Goal: Check status: Check status

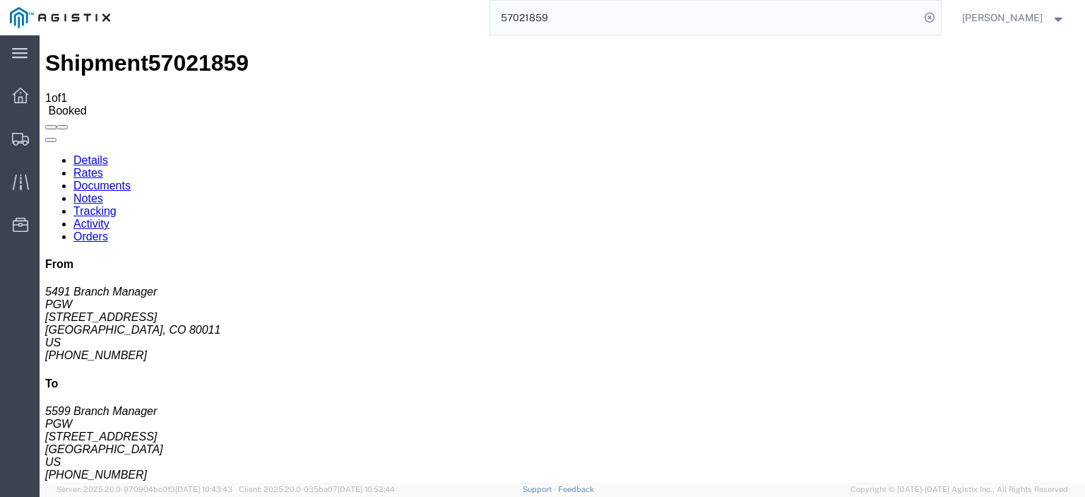
drag, startPoint x: 588, startPoint y: 12, endPoint x: 388, endPoint y: 11, distance: 200.0
click at [388, 11] on div "57021859" at bounding box center [530, 17] width 821 height 35
paste input "6920674"
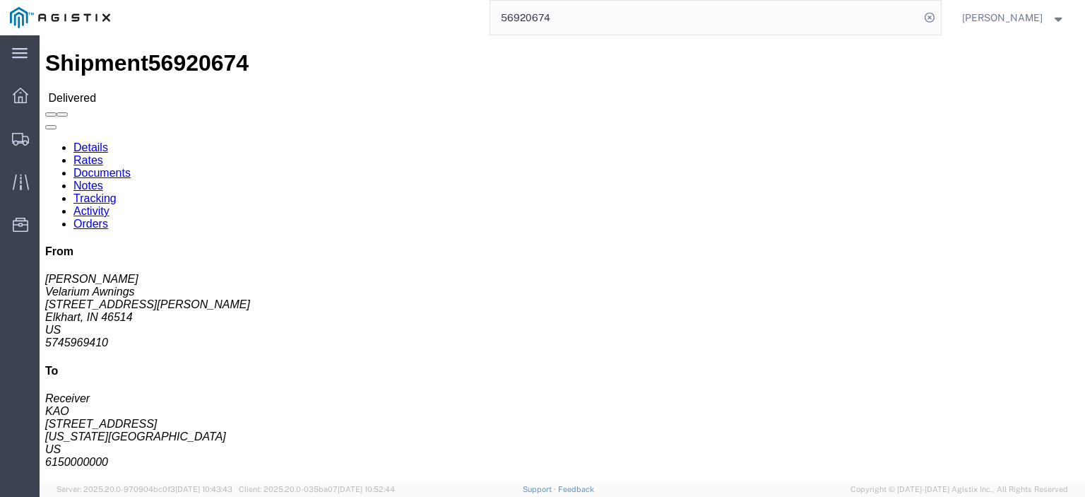
click link "Rates"
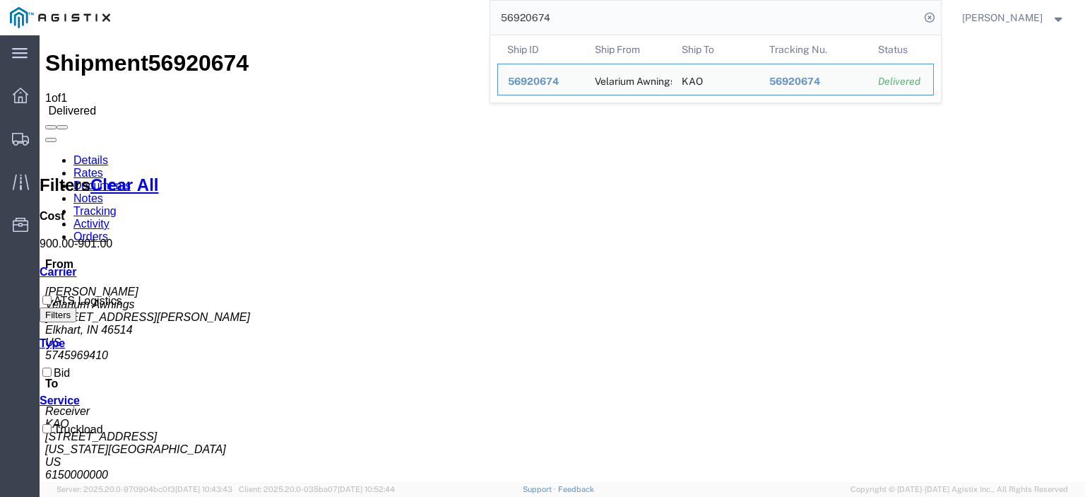
drag, startPoint x: 388, startPoint y: -18, endPoint x: 355, endPoint y: -27, distance: 33.6
click at [355, 0] on html "main_menu Created with Sketch. Collapse Menu Dashboard Shipments Traffic Resour…" at bounding box center [542, 248] width 1085 height 497
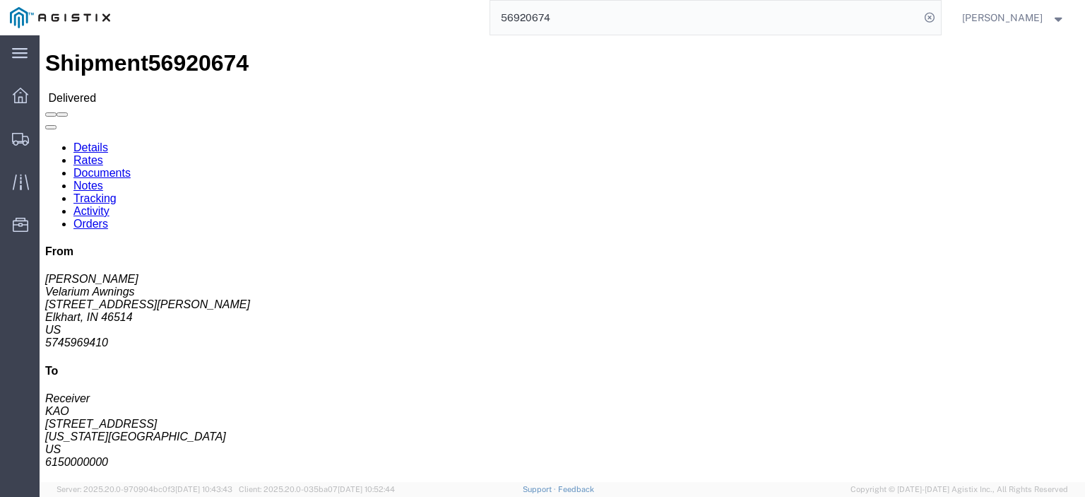
click link "Rates"
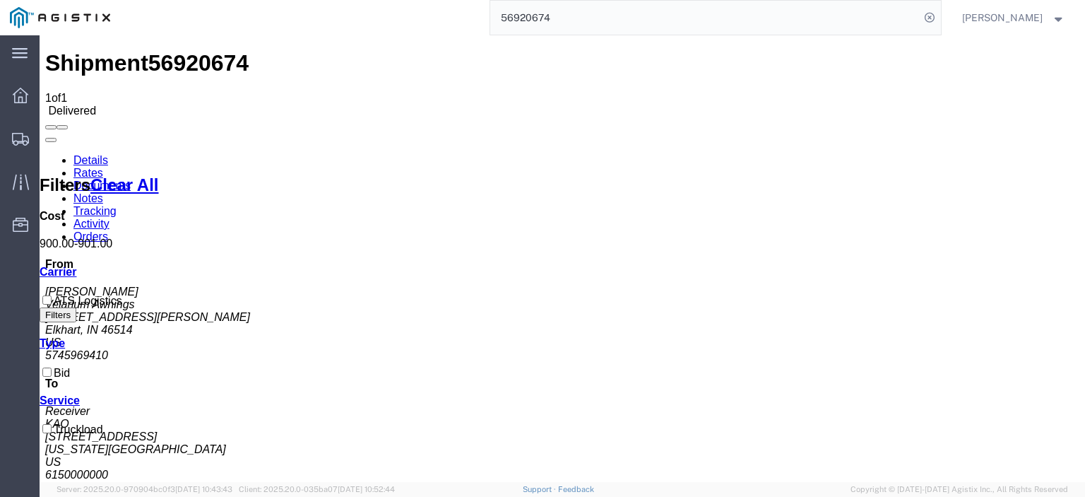
drag, startPoint x: 606, startPoint y: 20, endPoint x: 319, endPoint y: -28, distance: 290.3
click at [319, 0] on html "main_menu Created with Sketch. Collapse Menu Dashboard Shipments Traffic Resour…" at bounding box center [542, 248] width 1085 height 497
paste input "06000"
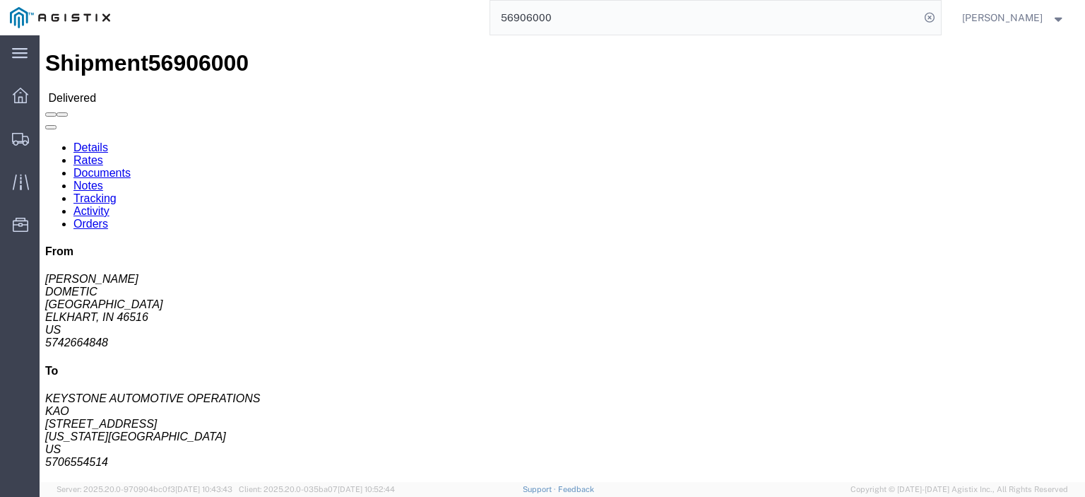
click link "Rates"
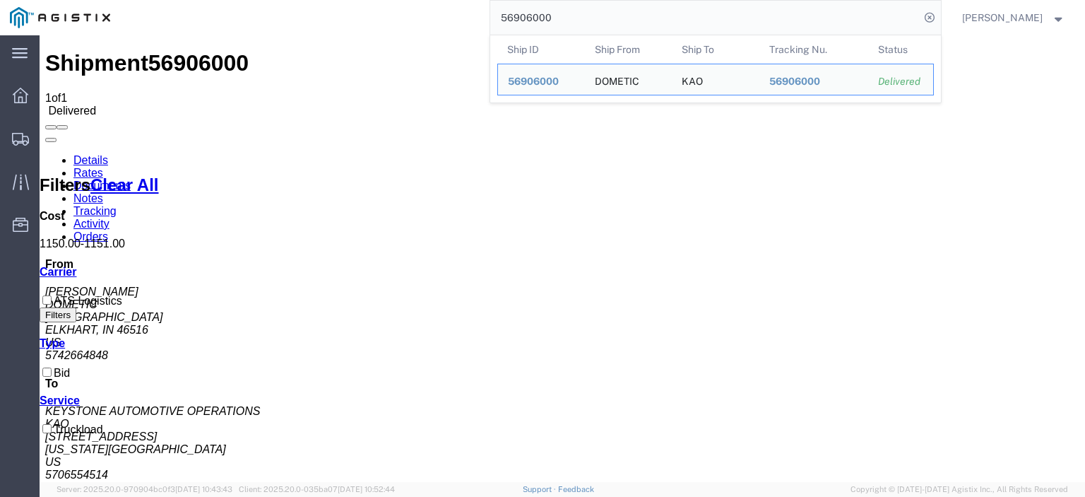
drag, startPoint x: 414, startPoint y: -14, endPoint x: 355, endPoint y: -20, distance: 59.6
click at [355, 0] on html "main_menu Created with Sketch. Collapse Menu Dashboard Shipments Traffic Resour…" at bounding box center [542, 248] width 1085 height 497
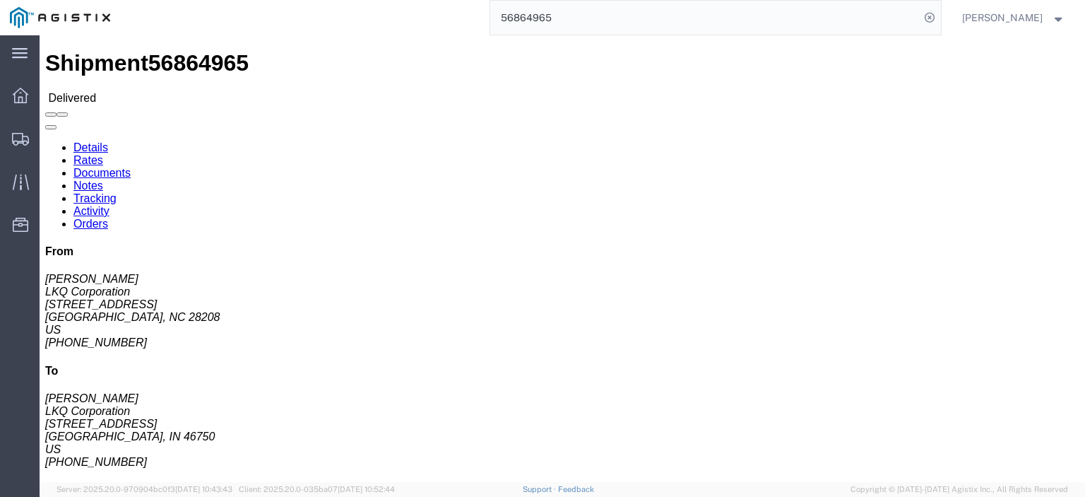
click link "Rates"
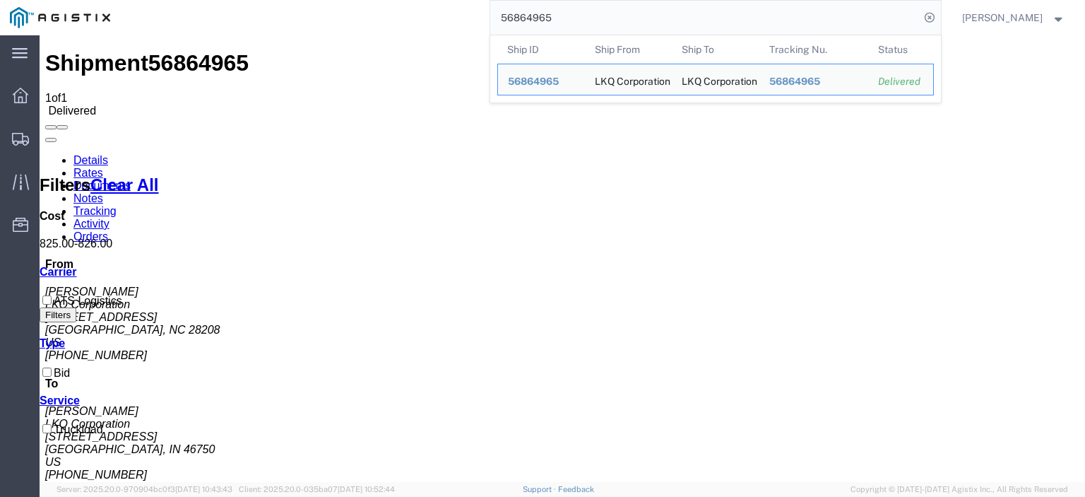
drag, startPoint x: 592, startPoint y: 16, endPoint x: 339, endPoint y: -33, distance: 257.5
click at [339, 0] on html "main_menu Created with Sketch. Collapse Menu Dashboard Shipments Traffic Resour…" at bounding box center [542, 248] width 1085 height 497
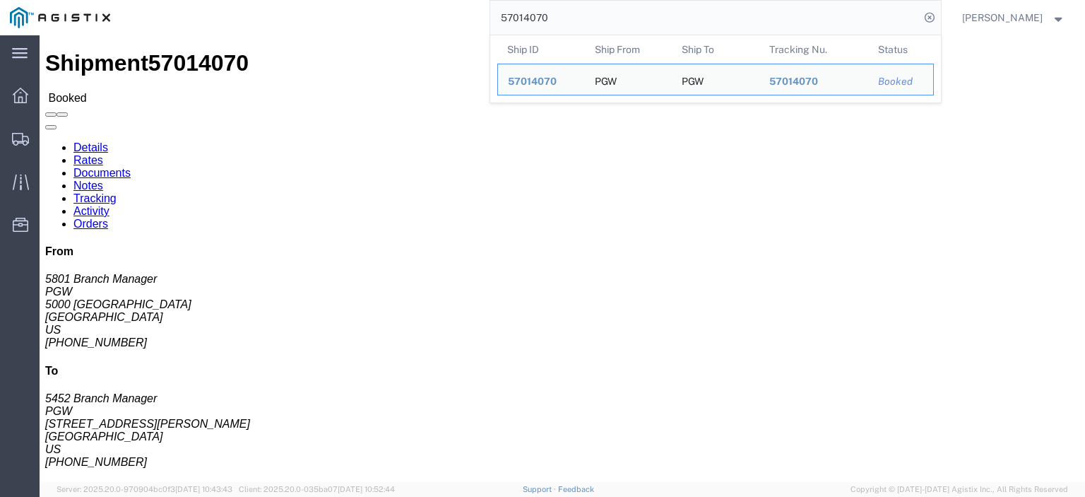
drag, startPoint x: 105, startPoint y: 160, endPoint x: 6, endPoint y: 163, distance: 98.3
click div "Ship From PGW (5801 Branch Manager) [STREET_ADDRESS] [PHONE_NUMBER] [EMAIL_ADDR…"
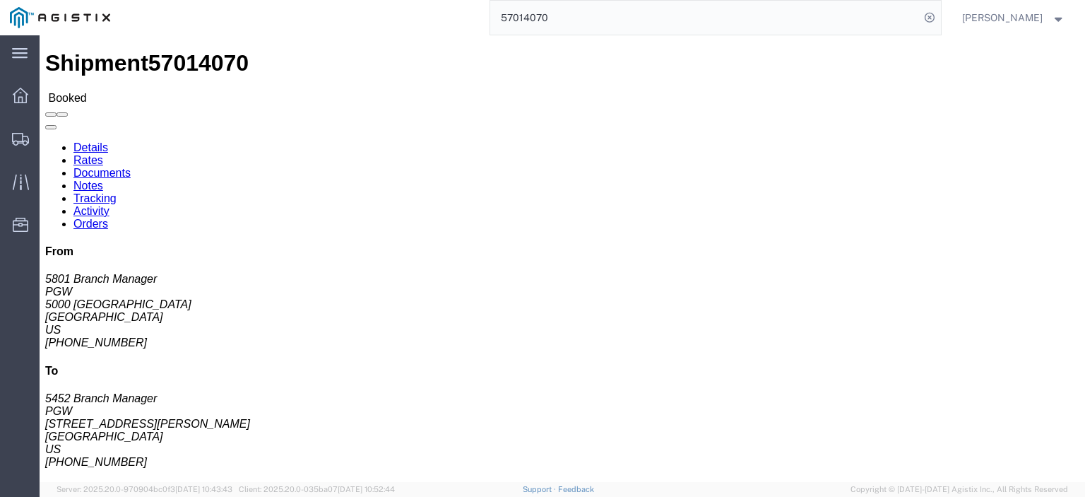
copy address "5000 [GEOGRAPHIC_DATA]"
drag, startPoint x: 346, startPoint y: 164, endPoint x: 201, endPoint y: 167, distance: 144.9
click div "Ship To PGW (5452 Branch Manager) 5452 [STREET_ADDRESS][PERSON_NAME] [PHONE_NUM…"
copy address "[STREET_ADDRESS][PERSON_NAME]"
drag, startPoint x: 234, startPoint y: 147, endPoint x: 203, endPoint y: 131, distance: 34.8
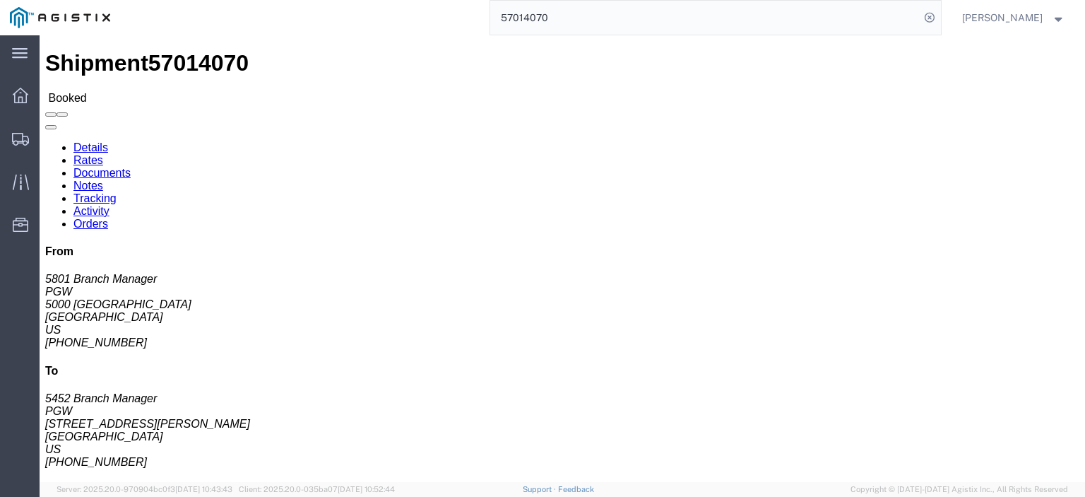
click div "Ship To PGW (5452 Branch Manager) 5452 [STREET_ADDRESS][PERSON_NAME] [PHONE_NUM…"
copy address "PGW (5452 Branch Manager) 5452"
drag, startPoint x: 243, startPoint y: 180, endPoint x: 187, endPoint y: 176, distance: 56.7
click div "Ship From PGW (5801 Branch Manager) [STREET_ADDRESS] [PHONE_NUMBER] [EMAIL_ADDR…"
click address "PGW (5452 Branch Manager) 5452 [STREET_ADDRESS][PERSON_NAME] [PHONE_NUMBER] [EM…"
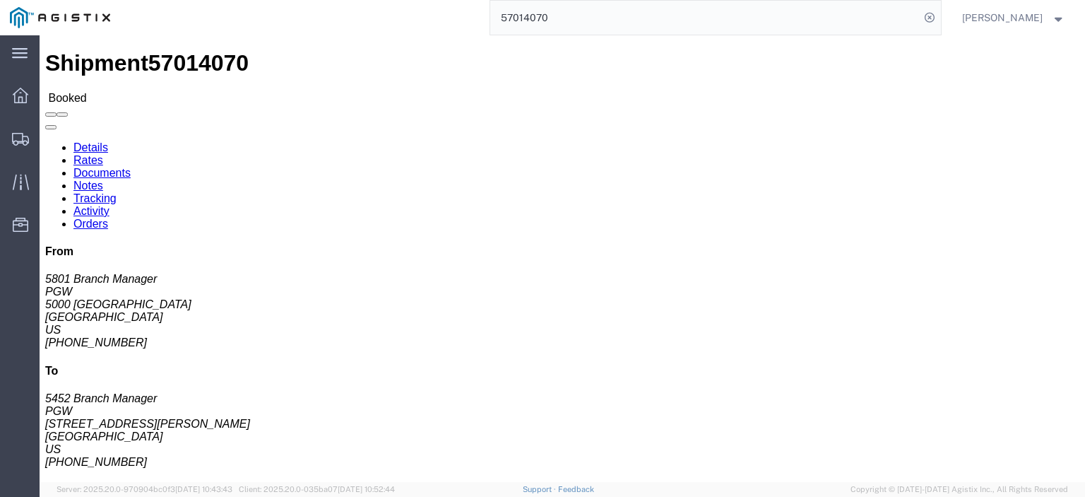
click address "PGW (5452 Branch Manager) 5452 [STREET_ADDRESS][PERSON_NAME] [PHONE_NUMBER] [EM…"
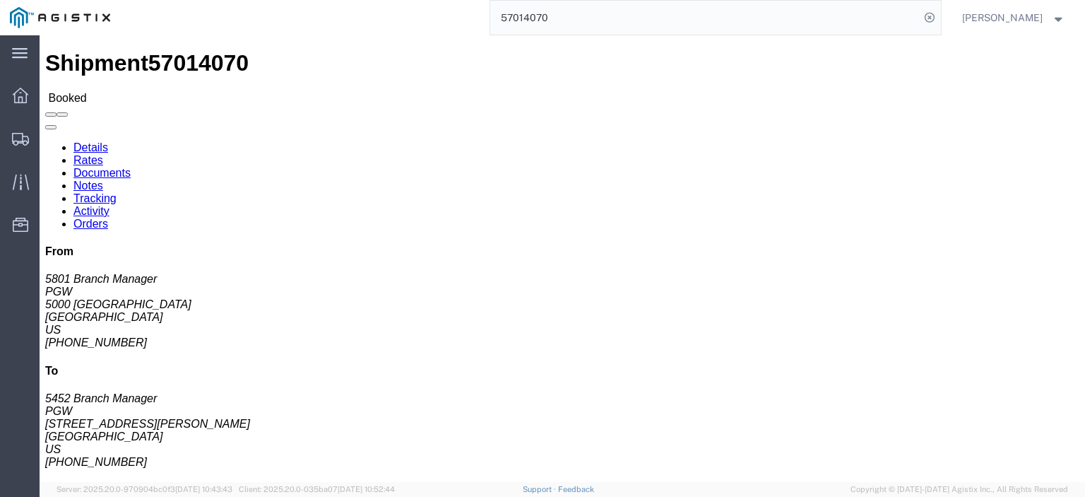
copy address "[GEOGRAPHIC_DATA]"
drag, startPoint x: 355, startPoint y: 216, endPoint x: 196, endPoint y: 226, distance: 159.4
click div "Ship To PGW (5452 Branch Manager) 5452 [STREET_ADDRESS][PERSON_NAME] [PHONE_NUM…"
copy address "[EMAIL_ADDRESS][DOMAIN_NAME]"
click link "Rates"
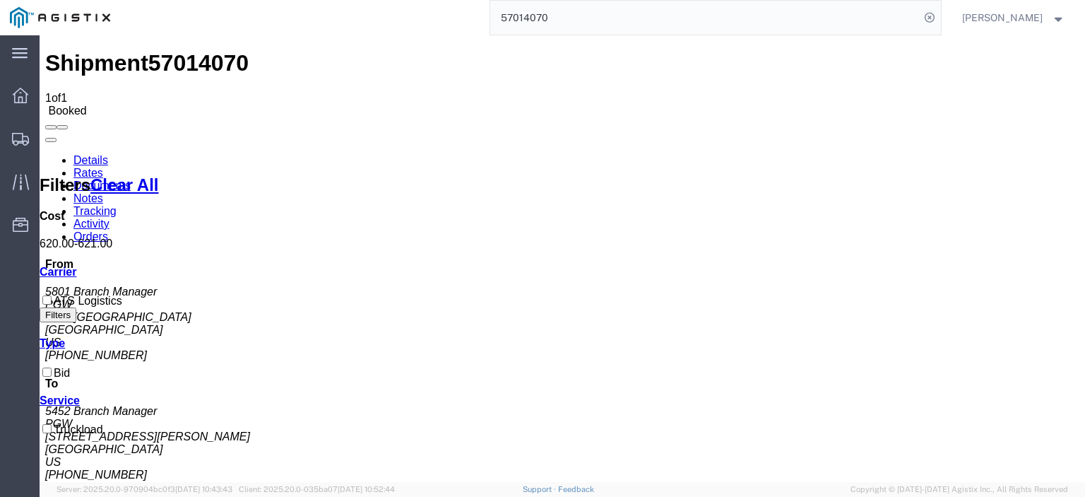
click at [103, 192] on link "Notes" at bounding box center [88, 198] width 30 height 12
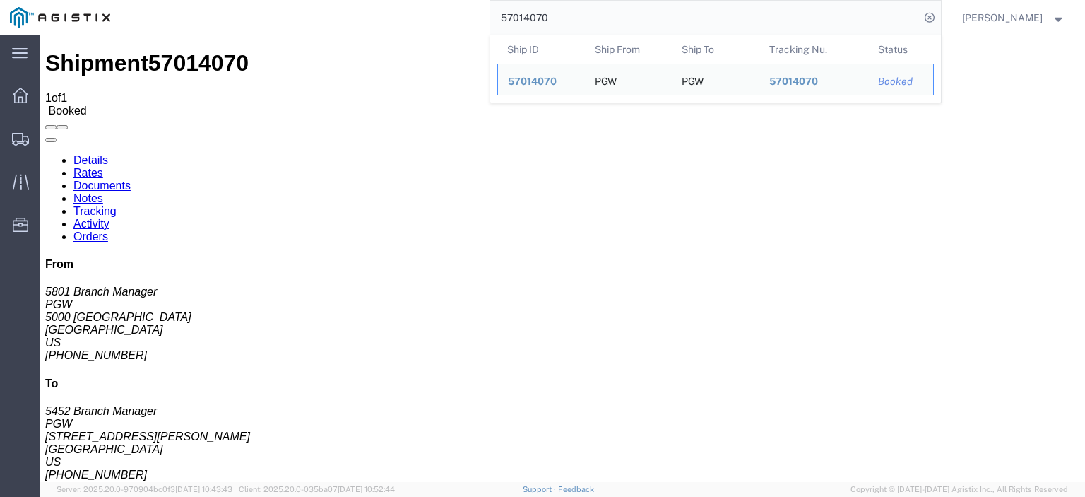
drag, startPoint x: 618, startPoint y: 13, endPoint x: 406, endPoint y: 4, distance: 211.5
click at [406, 4] on div "57014070 Ship ID Ship From Ship To Tracking Nu. Status Ship ID 57014070 Ship Fr…" at bounding box center [530, 17] width 821 height 35
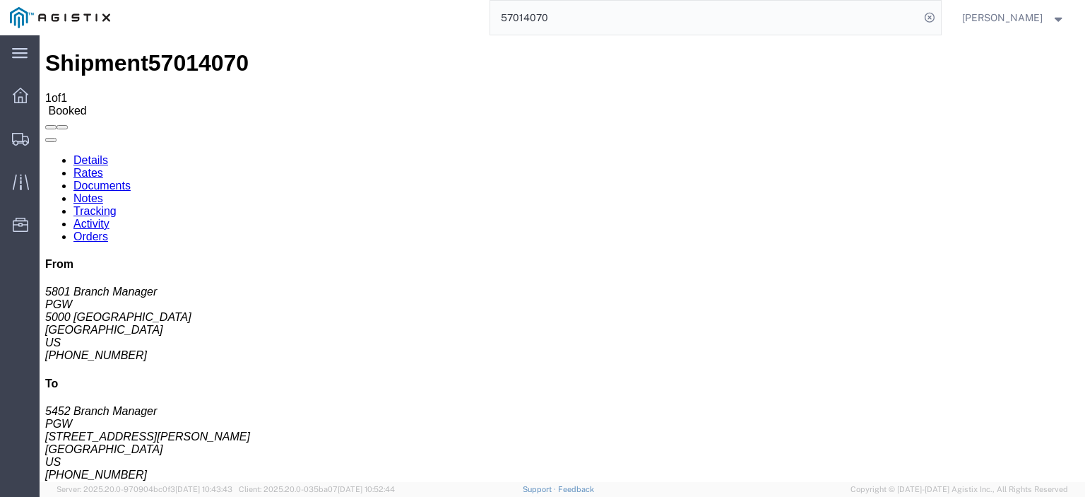
paste input "LD-971966"
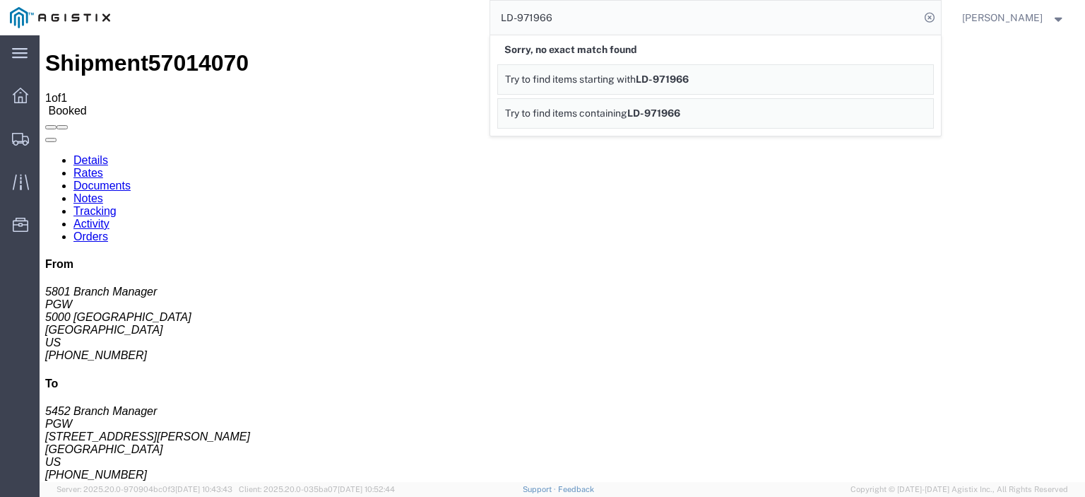
drag, startPoint x: 596, startPoint y: 26, endPoint x: 490, endPoint y: 16, distance: 106.5
click at [490, 16] on div "LD-971966 Sorry, no exact match found Try to find items starting with LD-971966…" at bounding box center [530, 17] width 821 height 35
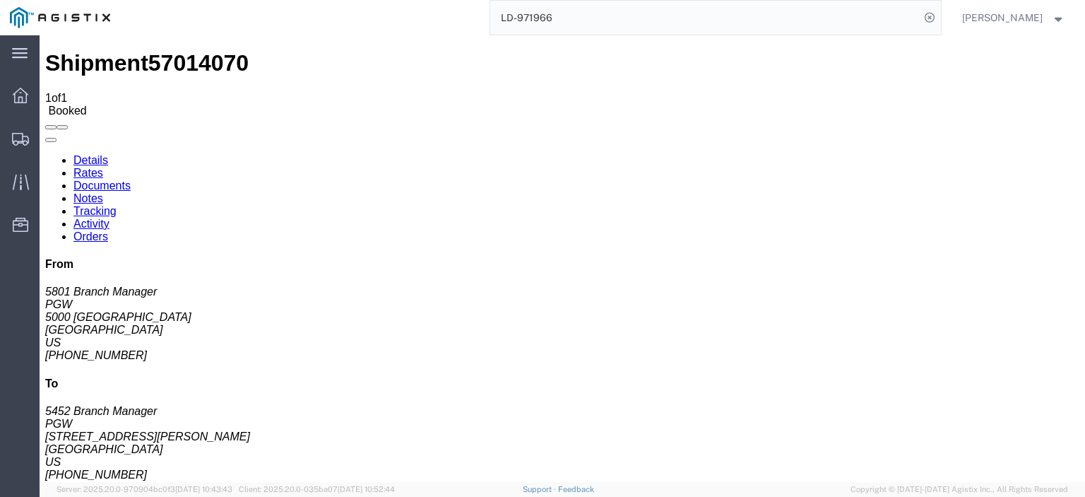
paste input "56949740"
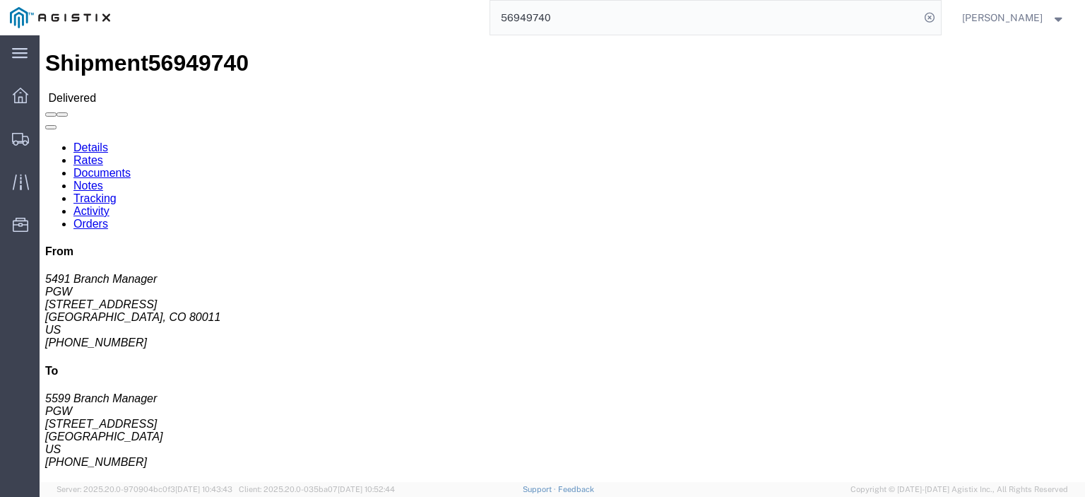
click link "Rates"
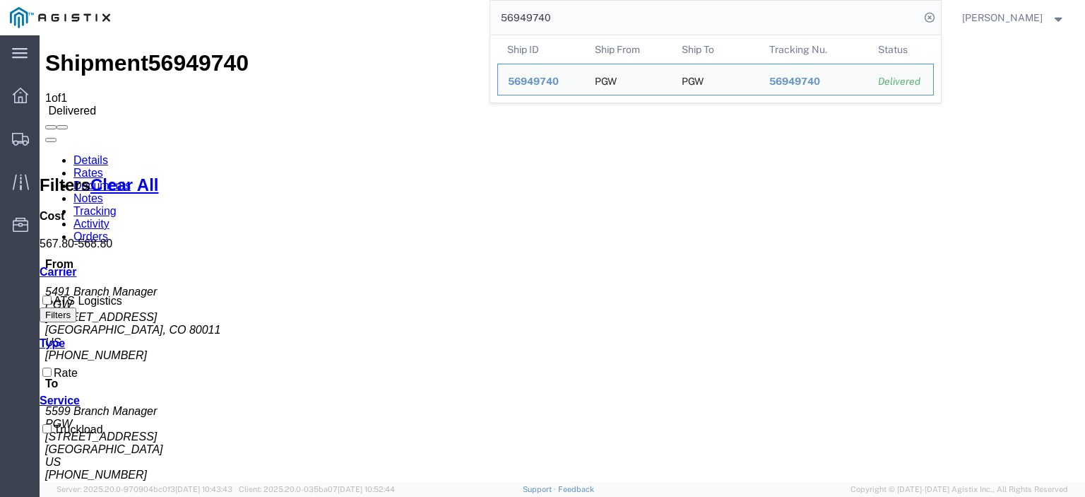
drag, startPoint x: 569, startPoint y: 23, endPoint x: 464, endPoint y: 5, distance: 106.8
click at [464, 5] on div "56949740 Ship ID Ship From Ship To Tracking Nu. Status Ship ID 56949740 Ship Fr…" at bounding box center [530, 17] width 821 height 35
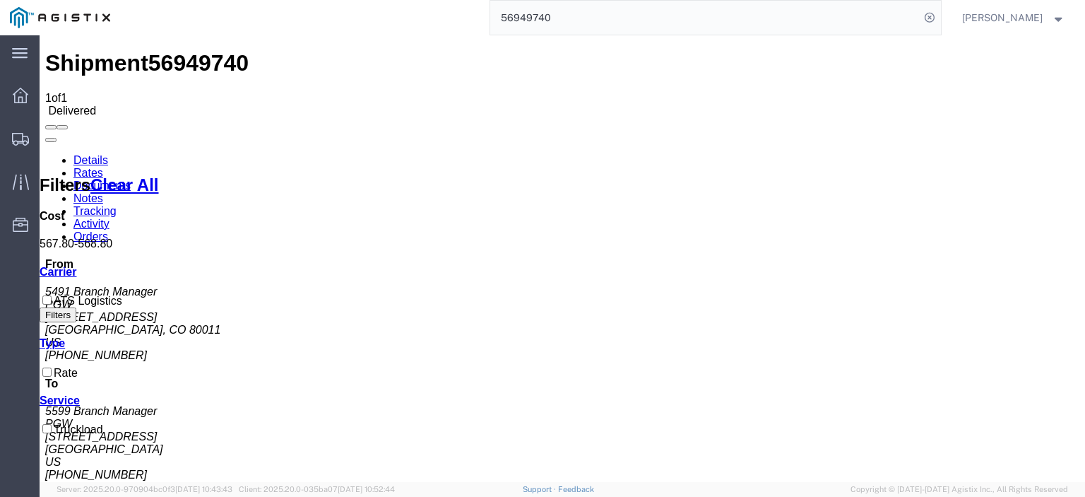
drag, startPoint x: 570, startPoint y: 21, endPoint x: 495, endPoint y: 20, distance: 75.6
click at [497, 22] on div "56949740" at bounding box center [530, 17] width 821 height 35
paste input "878032"
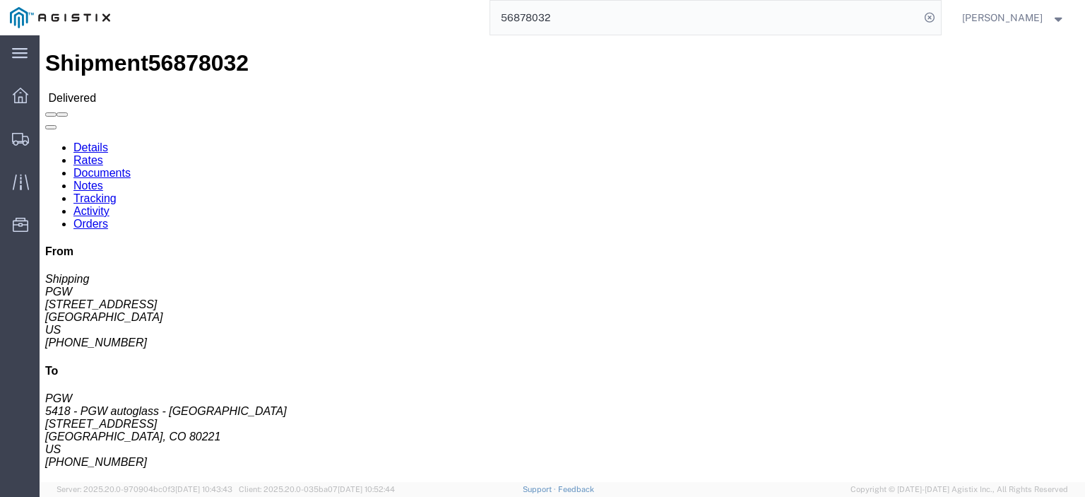
click link "Rates"
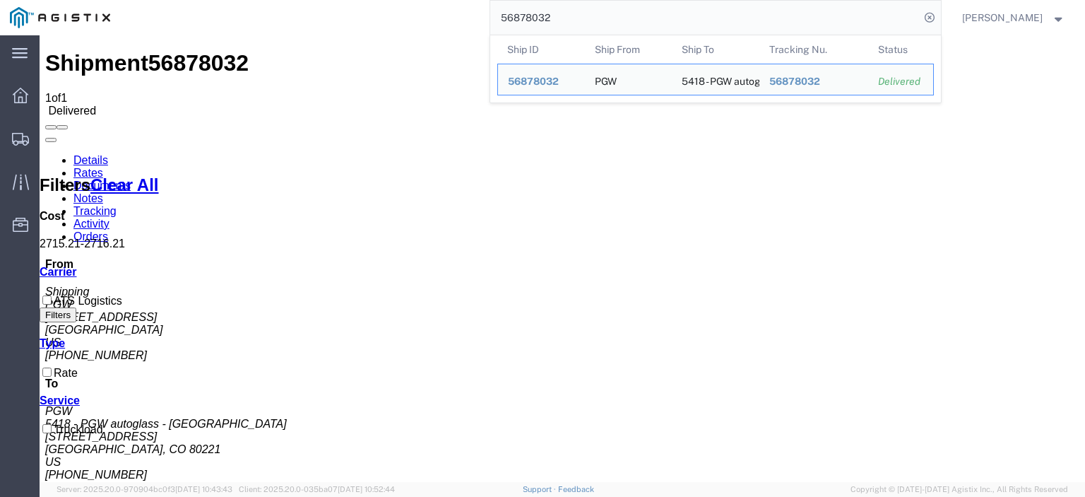
drag, startPoint x: 584, startPoint y: 24, endPoint x: 418, endPoint y: 11, distance: 165.9
click at [421, 16] on div "56878032 Ship ID Ship From Ship To Tracking Nu. Status Ship ID 56878032 Ship Fr…" at bounding box center [530, 17] width 821 height 35
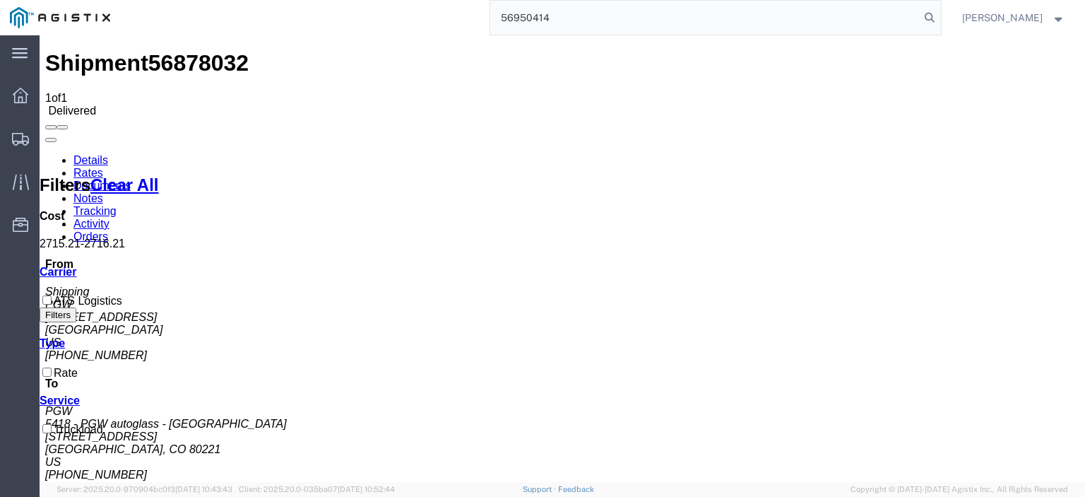
type input "56950414"
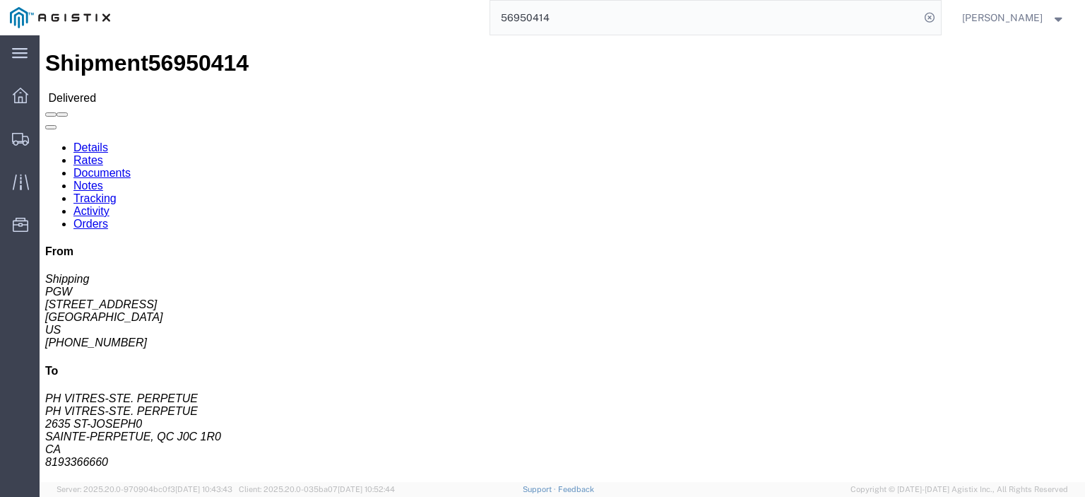
click link "Rates"
